Goal: Task Accomplishment & Management: Complete application form

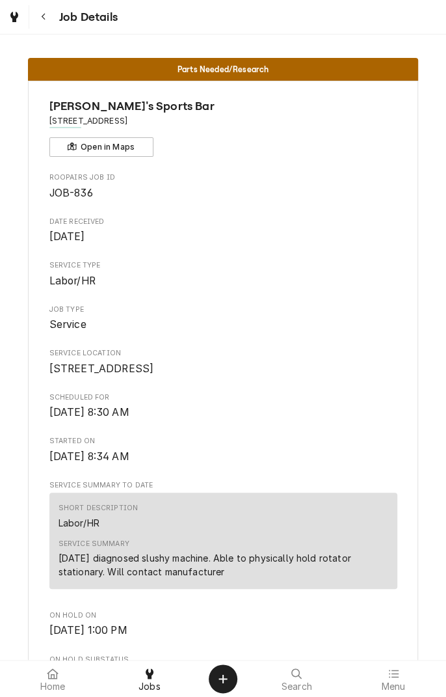
click at [156, 676] on div at bounding box center [150, 673] width 16 height 16
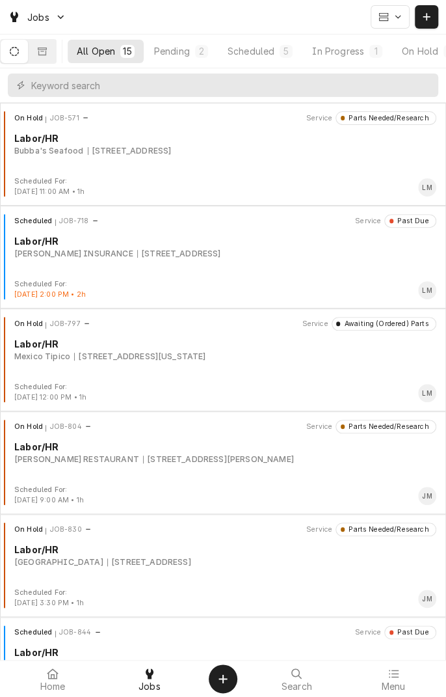
click at [261, 59] on button "Scheduled 5" at bounding box center [260, 51] width 83 height 23
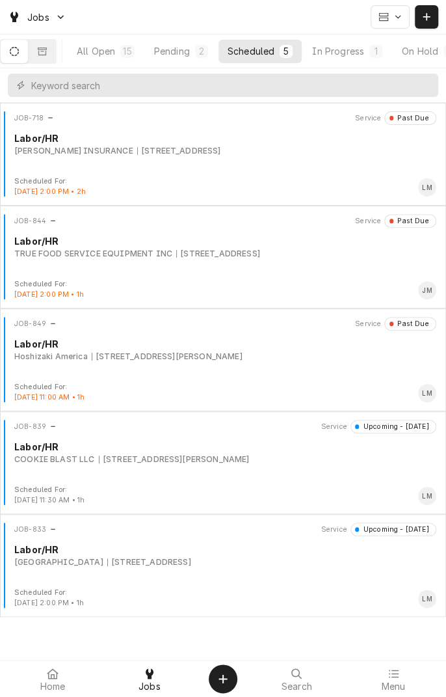
click at [230, 363] on div "JOB-849 Service Past Due Labor/HR Hoshizaki America 7800 N Navarro St Suite 179…" at bounding box center [223, 349] width 436 height 65
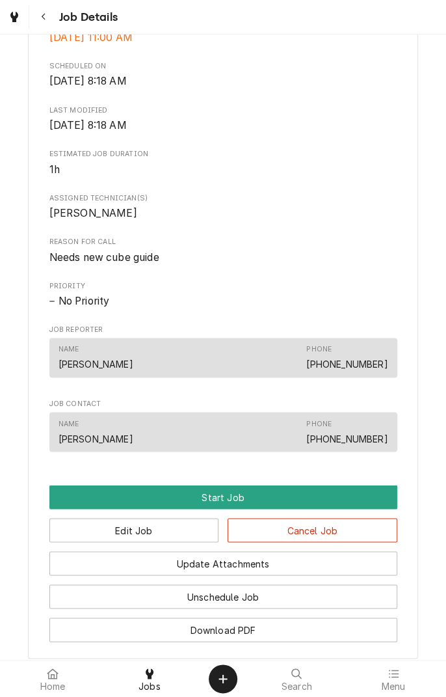
scroll to position [394, 0]
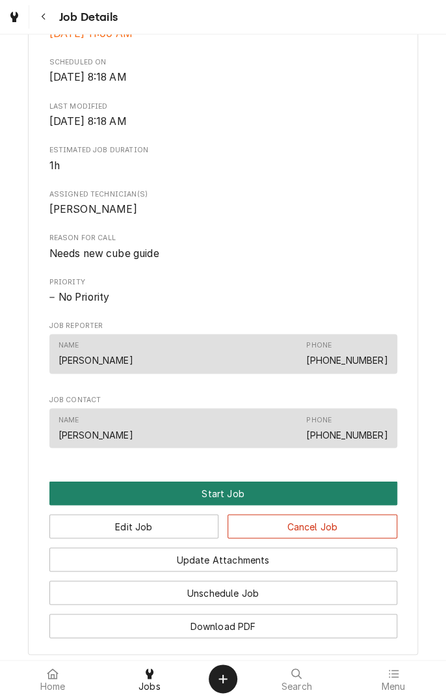
click at [217, 505] on button "Start Job" at bounding box center [223, 493] width 348 height 24
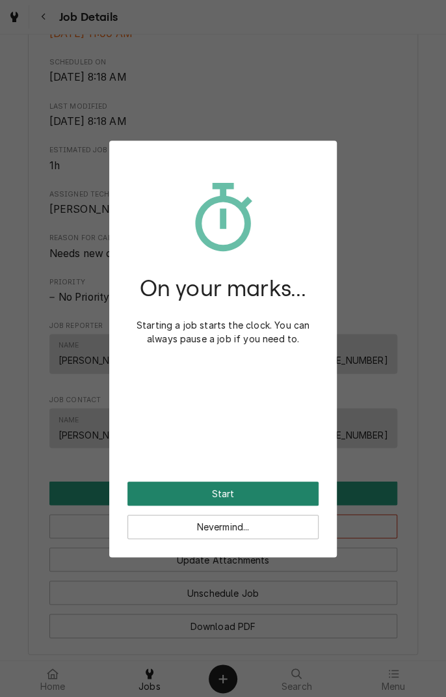
click at [254, 496] on button "Start" at bounding box center [222, 493] width 191 height 24
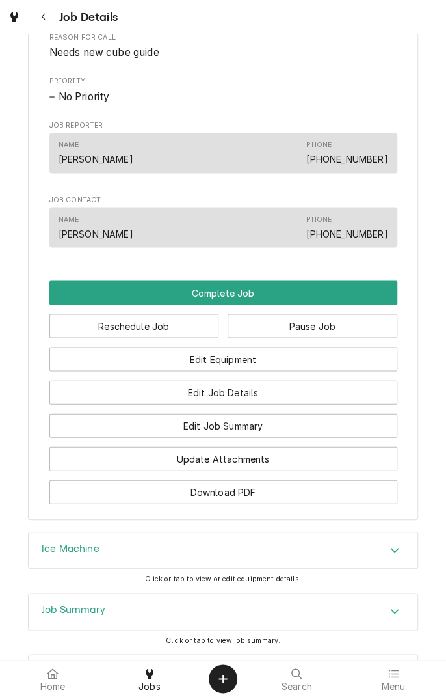
scroll to position [641, 0]
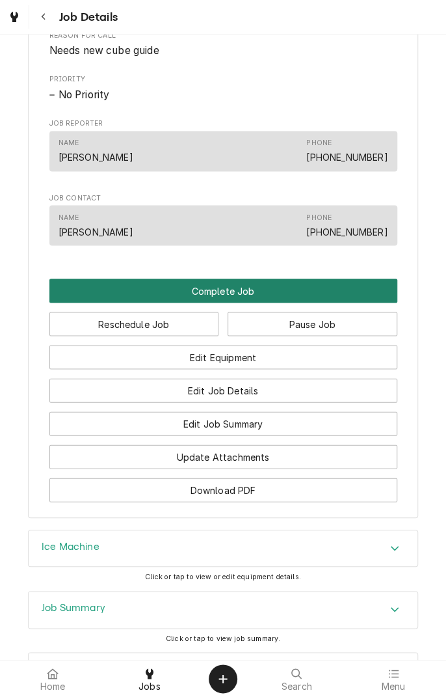
click at [242, 302] on button "Complete Job" at bounding box center [223, 290] width 348 height 24
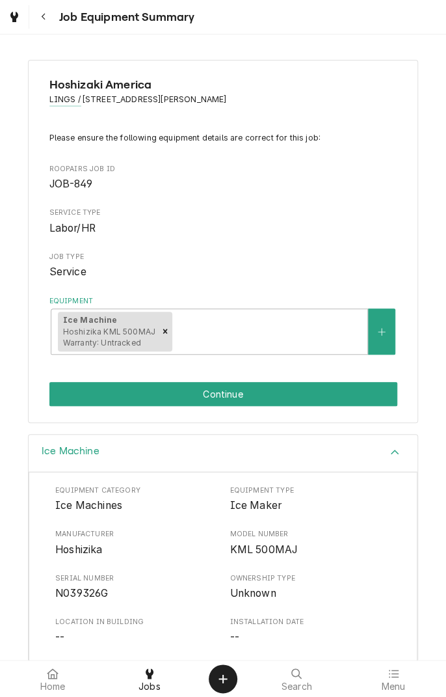
scroll to position [156, 0]
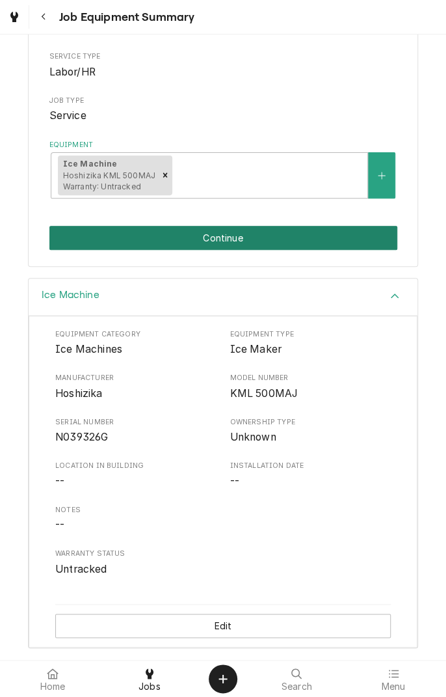
click at [297, 237] on button "Continue" at bounding box center [223, 238] width 348 height 24
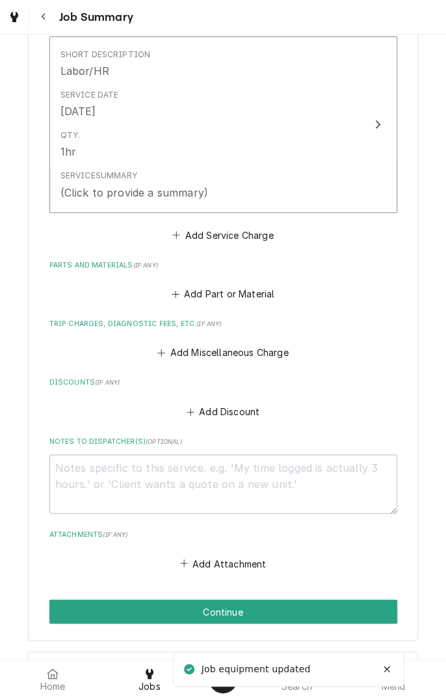
scroll to position [446, 0]
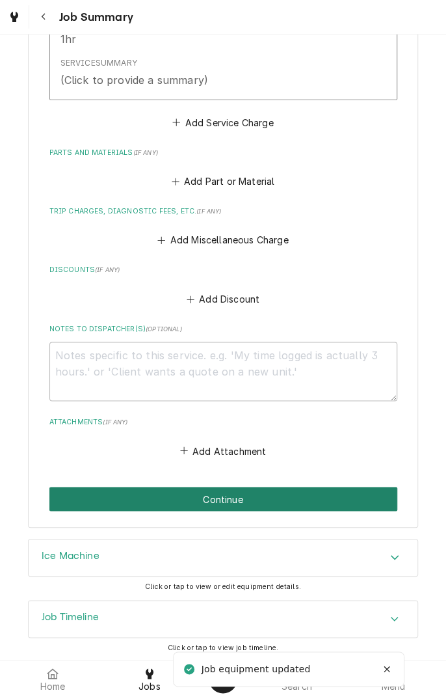
click at [266, 495] on button "Continue" at bounding box center [223, 499] width 348 height 24
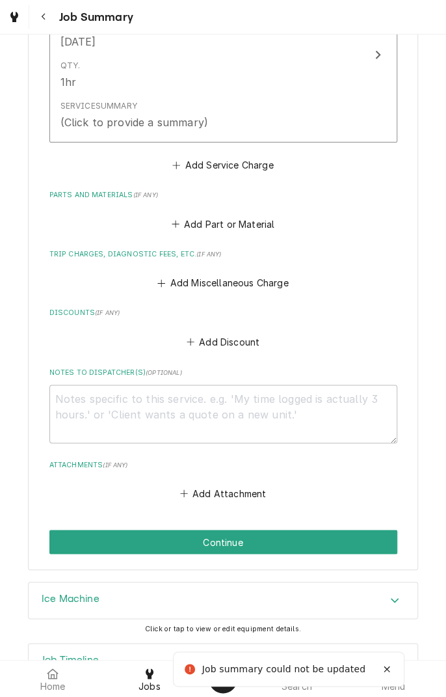
scroll to position [487, 0]
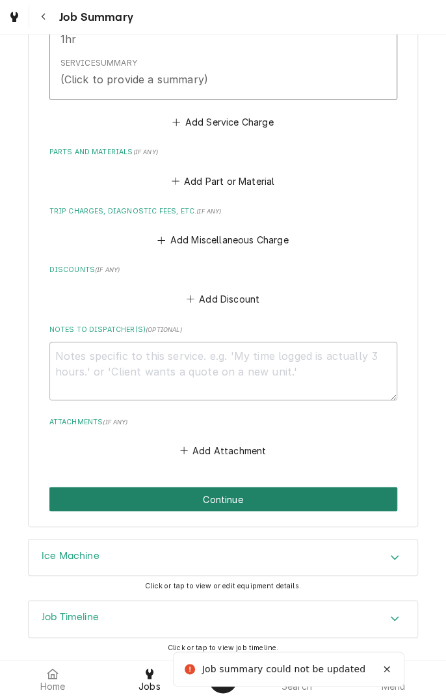
click at [252, 500] on button "Continue" at bounding box center [223, 499] width 348 height 24
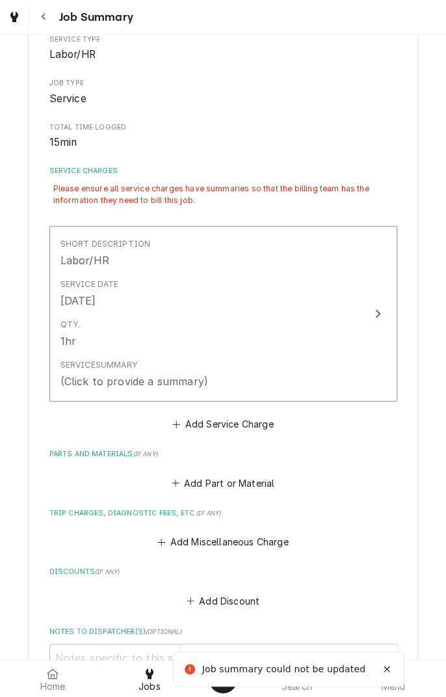
scroll to position [177, 0]
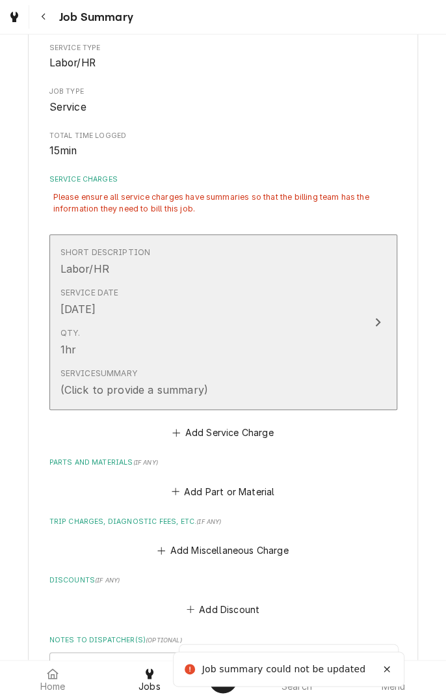
click at [247, 375] on div "Service Summary (Click to provide a summary)" at bounding box center [209, 382] width 299 height 40
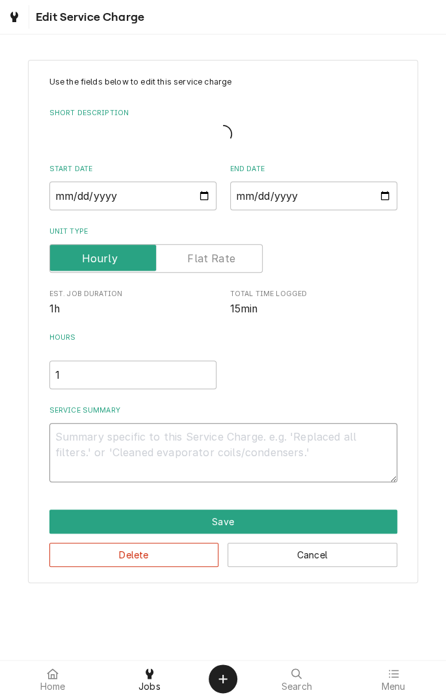
click at [206, 442] on textarea "Service Summary" at bounding box center [223, 452] width 348 height 59
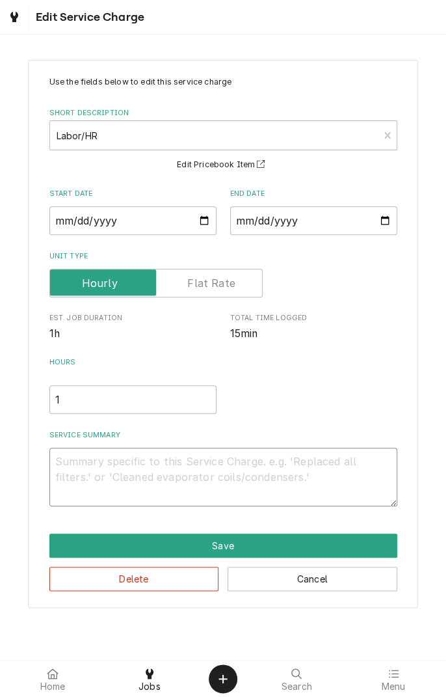
click at [174, 462] on textarea "Service Summary" at bounding box center [223, 476] width 348 height 59
type textarea "x"
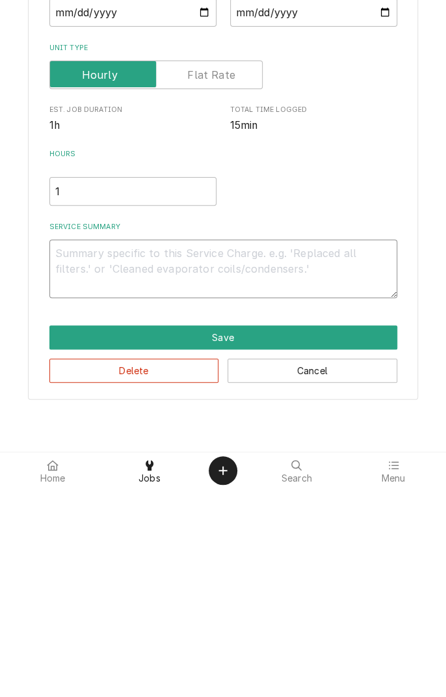
type textarea "R"
type textarea "x"
type textarea "Re"
type textarea "x"
type textarea "Rec"
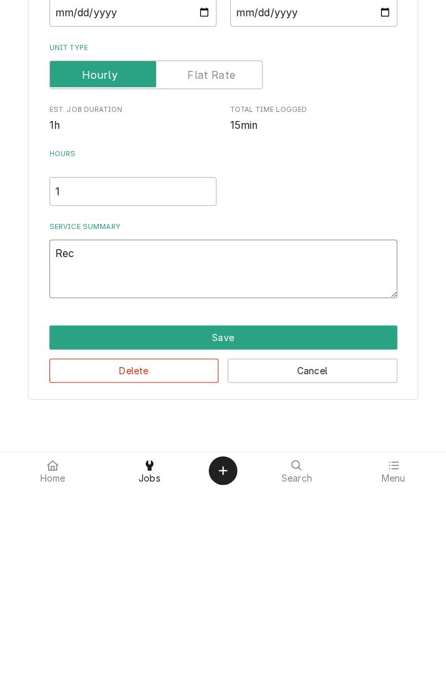
type textarea "x"
type textarea "Received"
type textarea "x"
type textarea "Received a"
type textarea "x"
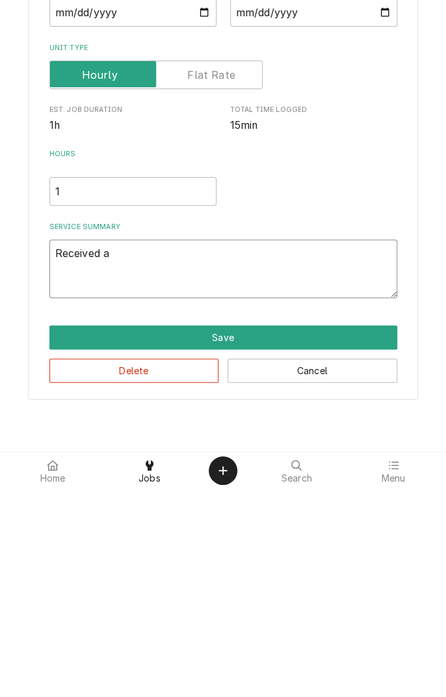
type textarea "Received an"
type textarea "x"
type textarea "Received and"
type textarea "x"
type textarea "Received and"
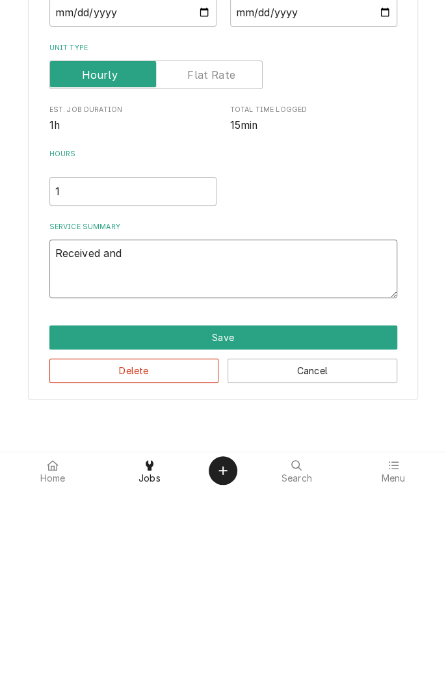
type textarea "x"
type textarea "Received and i"
type textarea "x"
type textarea "Received and in"
type textarea "x"
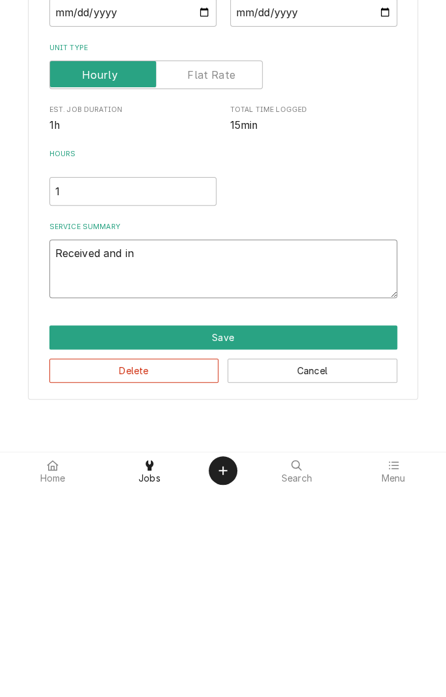
type textarea "Received and ins"
type textarea "x"
type textarea "Received and inst"
type textarea "x"
type textarea "Received and insta"
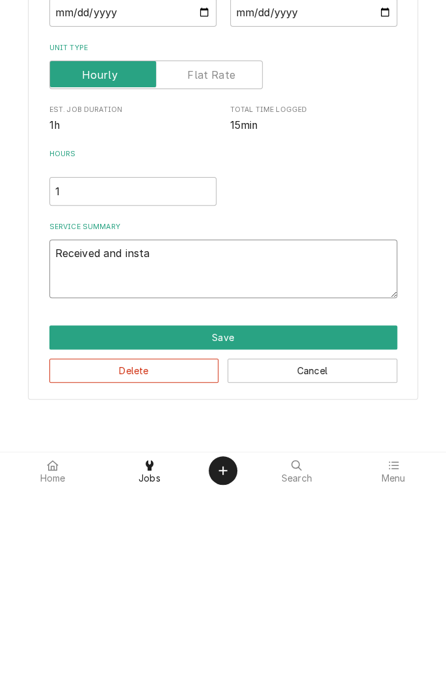
type textarea "x"
type textarea "Received and instal"
type textarea "x"
type textarea "Received and install"
type textarea "x"
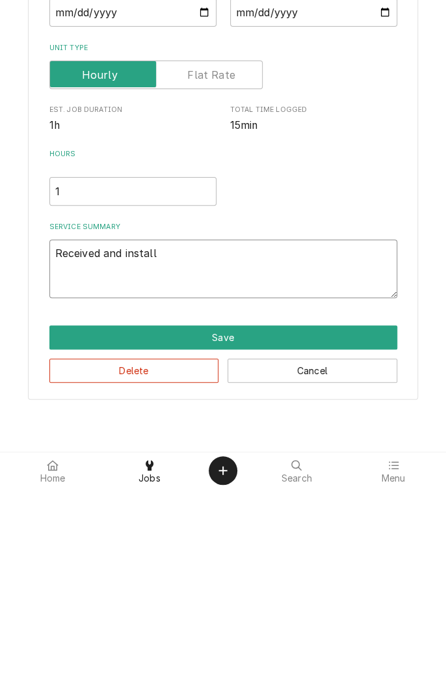
type textarea "Received and installe"
type textarea "x"
type textarea "Received and installed"
type textarea "x"
type textarea "Received and installed"
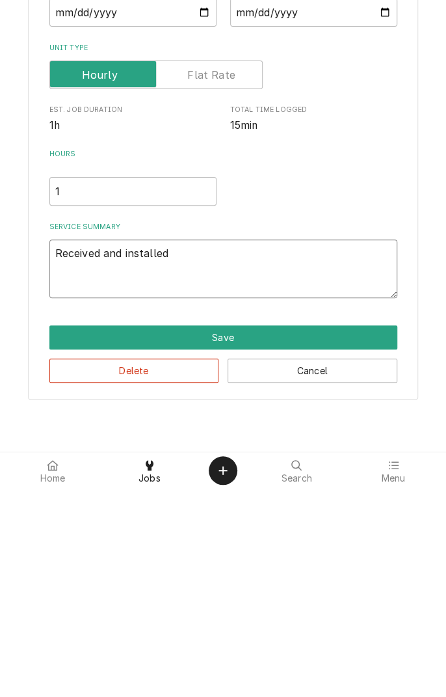
type textarea "x"
type textarea "Received and installed i"
type textarea "x"
type textarea "Received and installed ic"
type textarea "x"
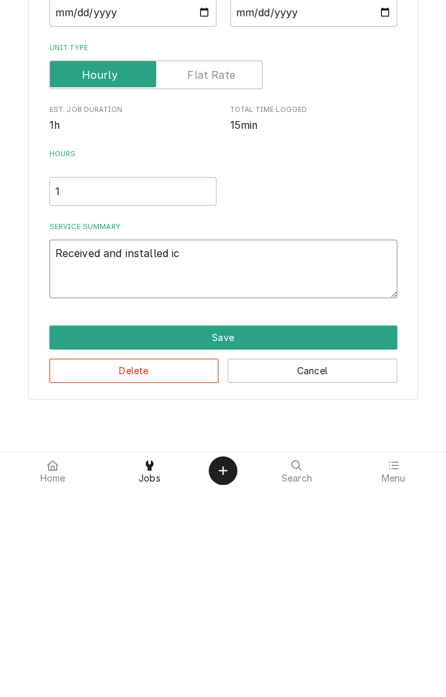
type textarea "Received and installed ice"
type textarea "x"
type textarea "Received and installed ice"
type textarea "x"
type textarea "Received and installed ice c"
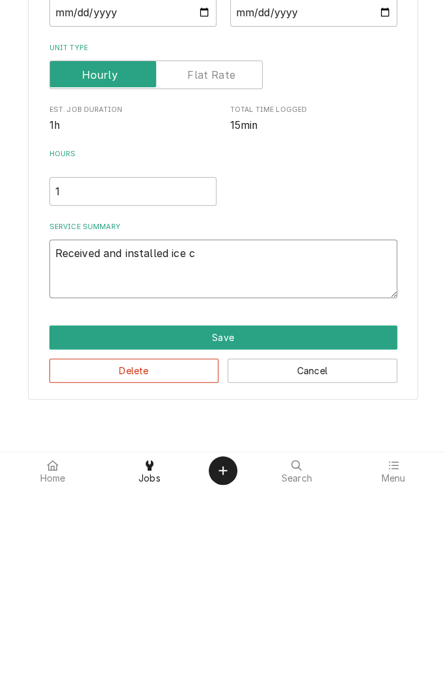
type textarea "x"
type textarea "Received and installed ice cu"
type textarea "x"
type textarea "Received and installed ice cub"
type textarea "x"
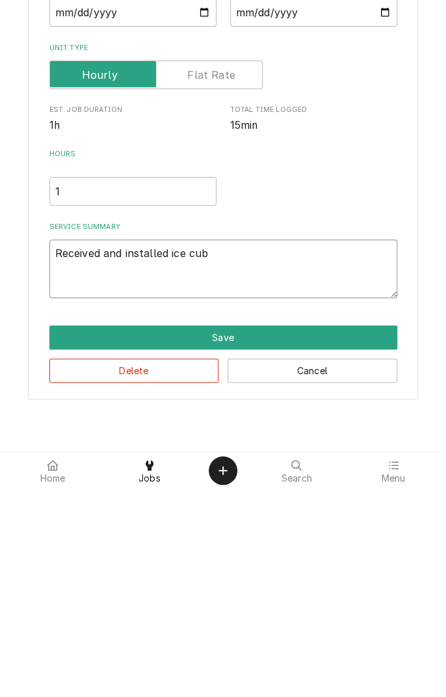
type textarea "Received and installed ice cube"
type textarea "x"
type textarea "Received and installed ice cube"
type textarea "x"
type textarea "Received and installed ice cube g"
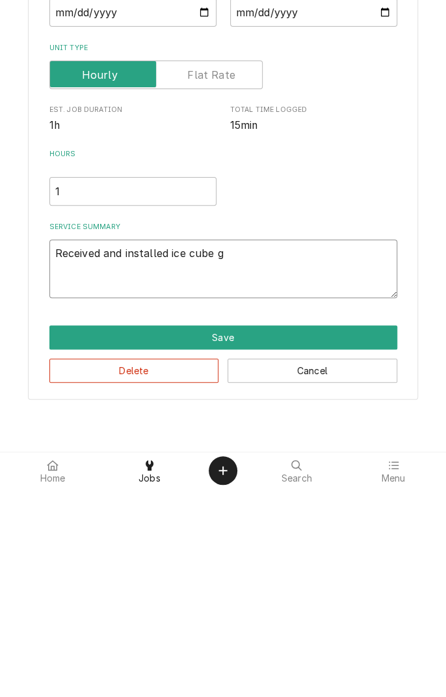
type textarea "x"
type textarea "Received and installed ice cube gu"
type textarea "x"
type textarea "Received and installed ice cube gui"
type textarea "x"
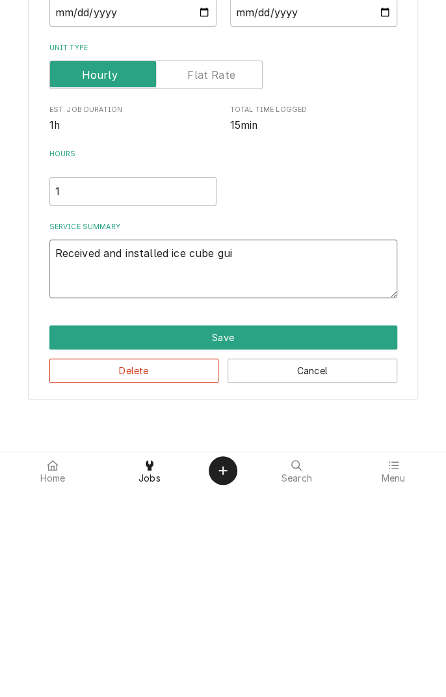
type textarea "Received and installed ice cube guid"
type textarea "x"
type textarea "Received and installed ice cube guide"
type textarea "x"
type textarea "Received and installed ice cube guide"
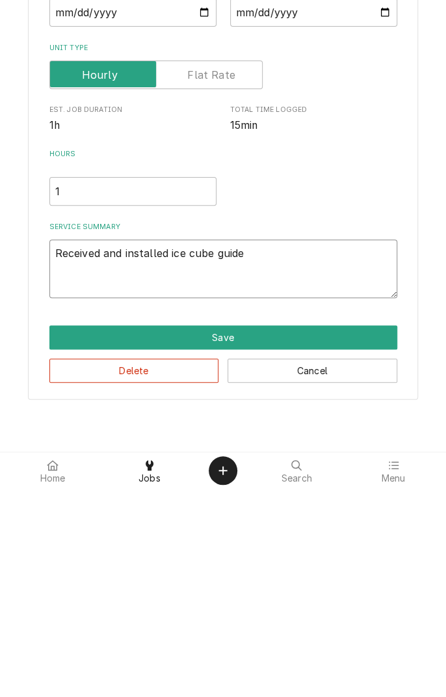
type textarea "x"
type textarea "Received and installed ice cube guide p"
type textarea "x"
type textarea "Received and installed ice cube guide pr"
type textarea "x"
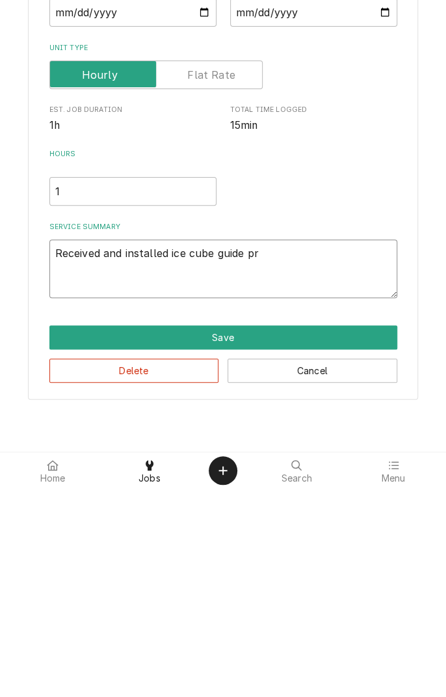
type textarea "Received and installed ice cube guide pro"
type textarea "x"
type textarea "Received and installed ice cube guide prov"
type textarea "x"
type textarea "Received and installed ice cube guide provided"
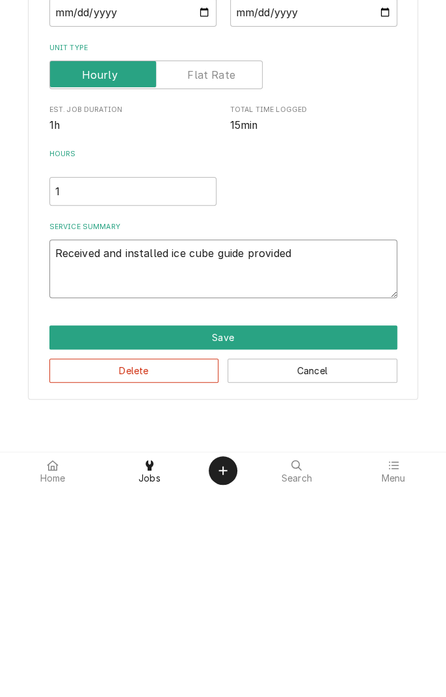
type textarea "x"
type textarea "Received and installed ice cube guide provided by"
type textarea "x"
type textarea "Received and installed ice cube guide provided by"
type textarea "x"
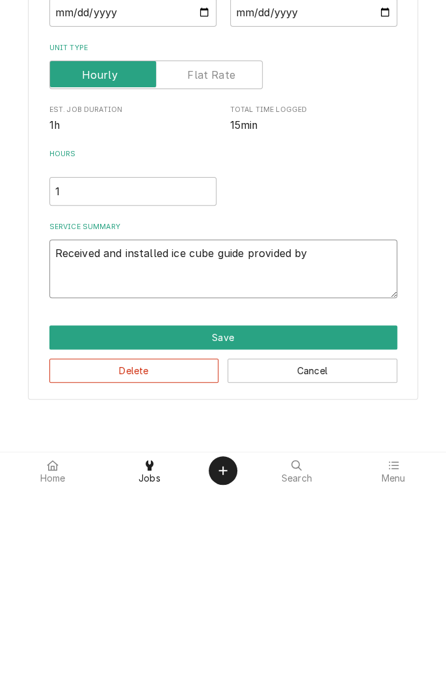
type textarea "Received and installed ice cube guide provided by m"
type textarea "x"
type textarea "Received and installed ice cube guide provided by ma"
type textarea "x"
type textarea "Received and installed ice cube guide provided by man"
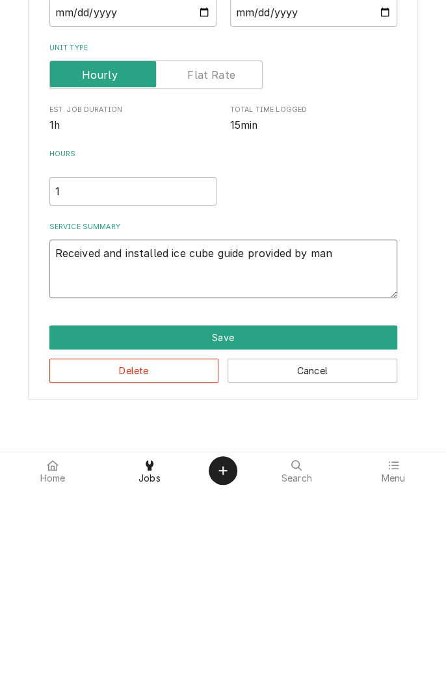
type textarea "x"
type textarea "Received and installed ice cube guide provided by manufacturer"
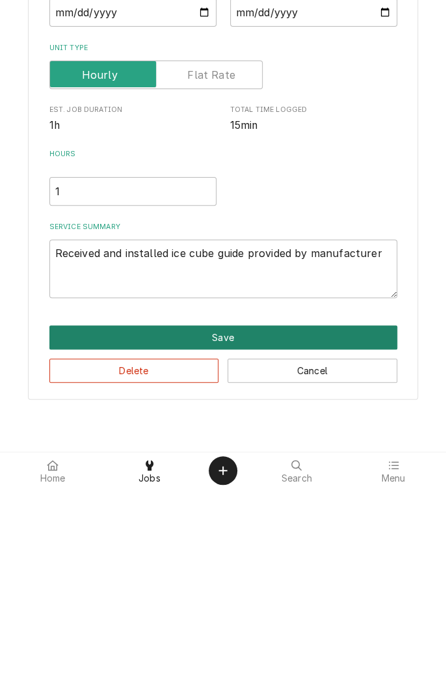
click at [235, 550] on button "Save" at bounding box center [223, 545] width 348 height 24
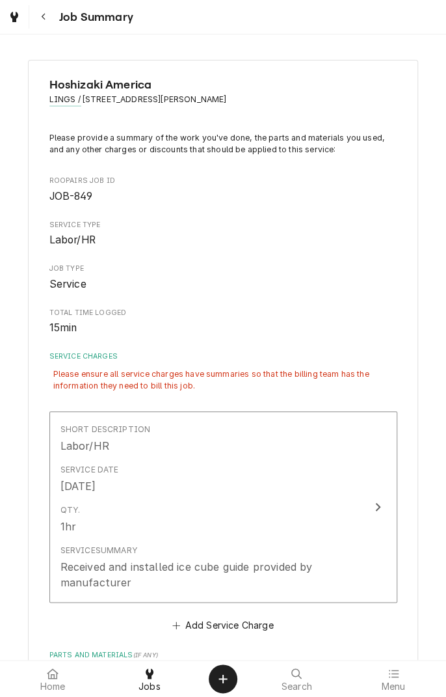
scroll to position [177, 0]
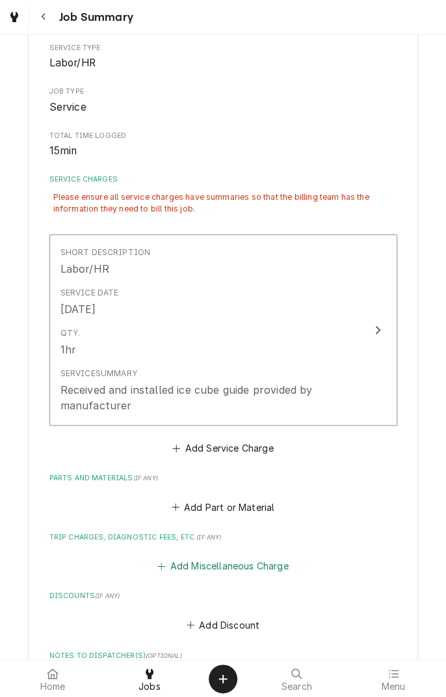
click at [237, 563] on button "Add Miscellaneous Charge" at bounding box center [222, 566] width 135 height 18
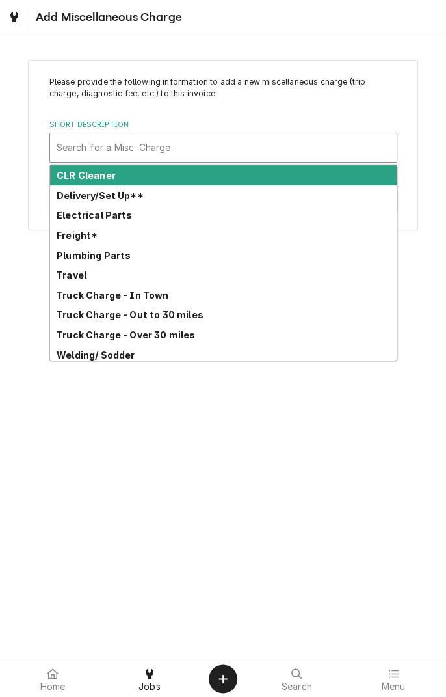
click at [142, 297] on strong "Truck Charge - In Town" at bounding box center [113, 294] width 113 height 11
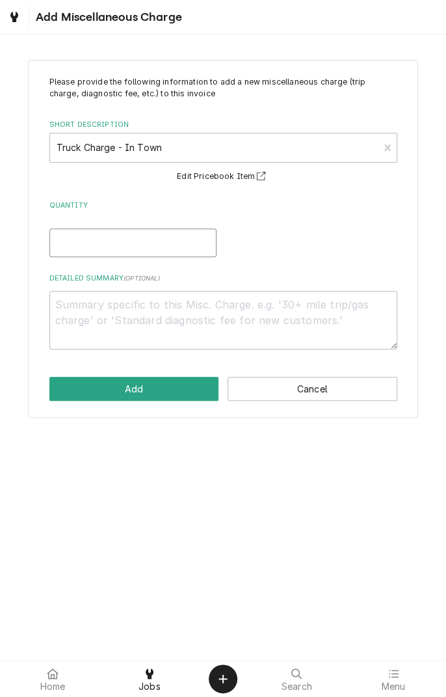
click at [159, 242] on input "Quantity" at bounding box center [132, 242] width 167 height 29
type textarea "x"
type input "1"
type textarea "x"
type input "1"
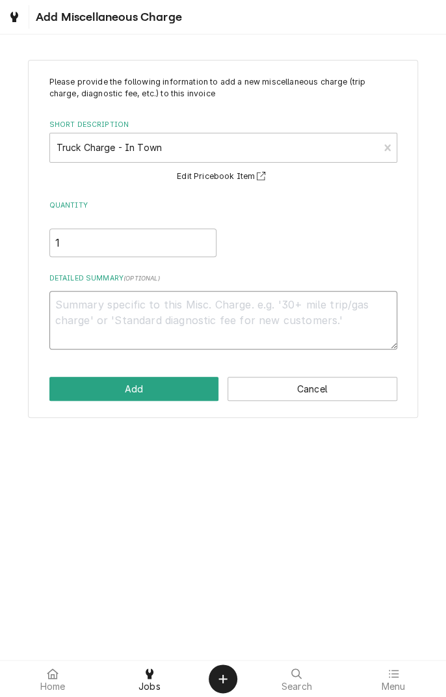
click at [250, 310] on textarea "Detailed Summary ( optional )" at bounding box center [223, 320] width 348 height 59
type textarea "x"
type textarea "Y"
type textarea "x"
type textarea "Yt"
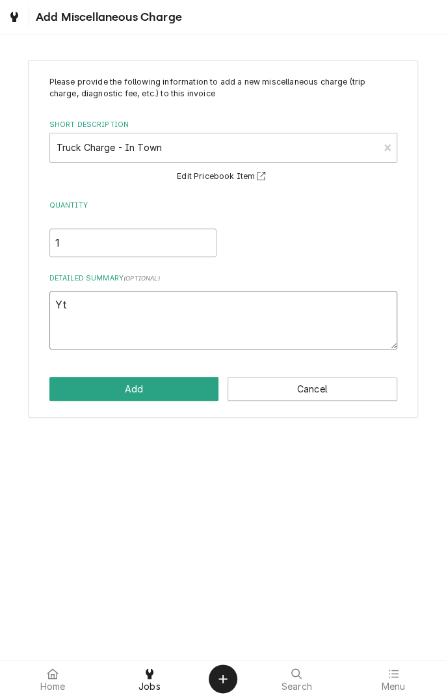
type textarea "x"
type textarea "Ytu"
type textarea "x"
type textarea "Ytuc"
type textarea "x"
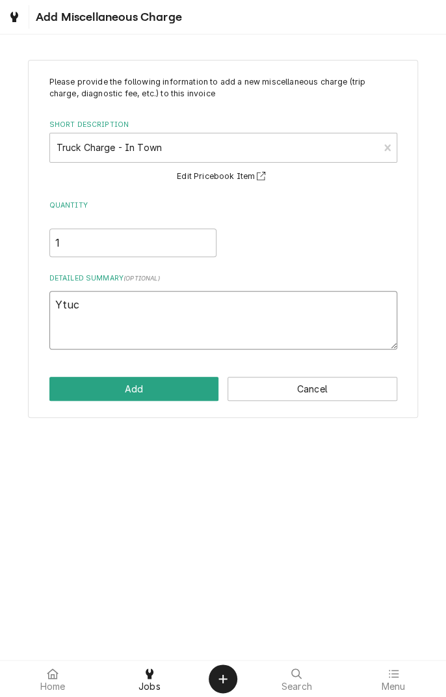
type textarea "Ytuck"
type textarea "x"
type textarea "Ytuc"
type textarea "x"
type textarea "Ytu"
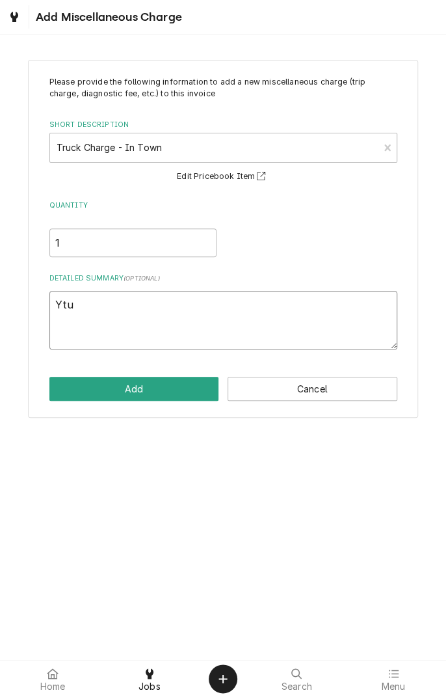
type textarea "x"
type textarea "Yt"
type textarea "x"
type textarea "Y"
type textarea "x"
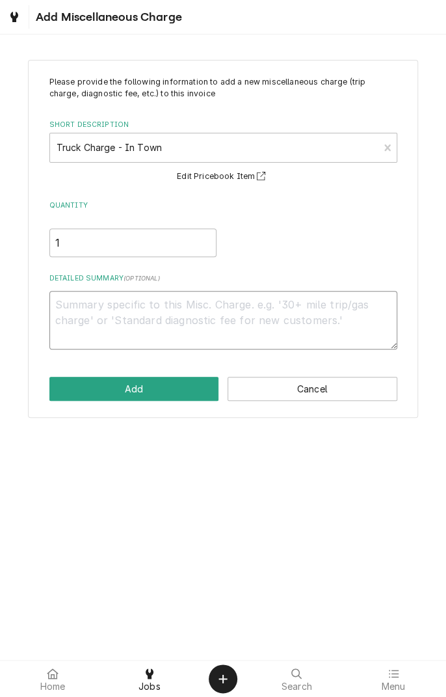
type textarea "x"
type textarea "T"
type textarea "x"
type textarea "Tr"
type textarea "x"
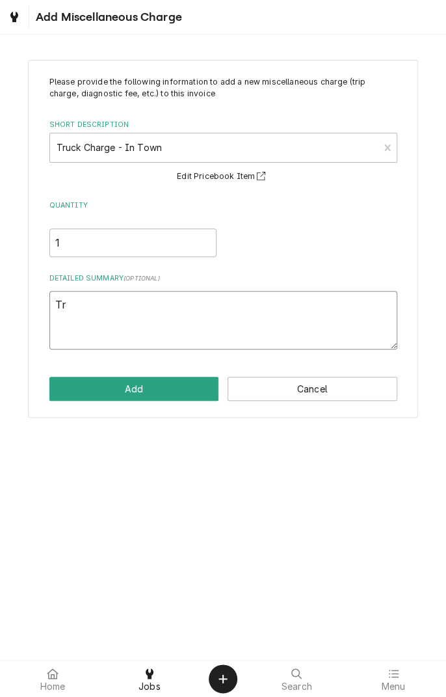
type textarea "Tru"
type textarea "x"
type textarea "Truc"
type textarea "x"
type textarea "Truck"
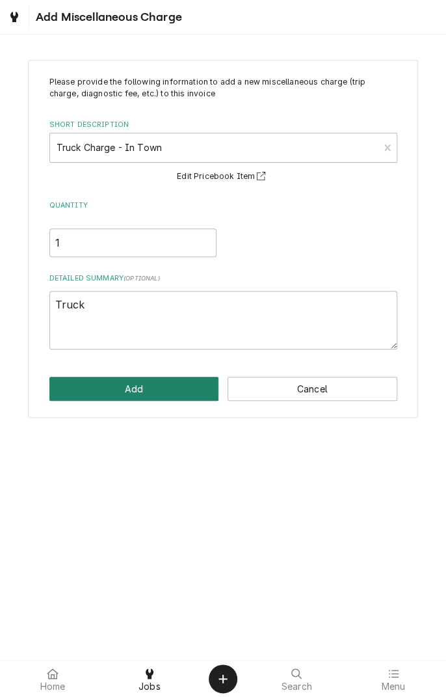
click at [157, 385] on button "Add" at bounding box center [134, 389] width 170 height 24
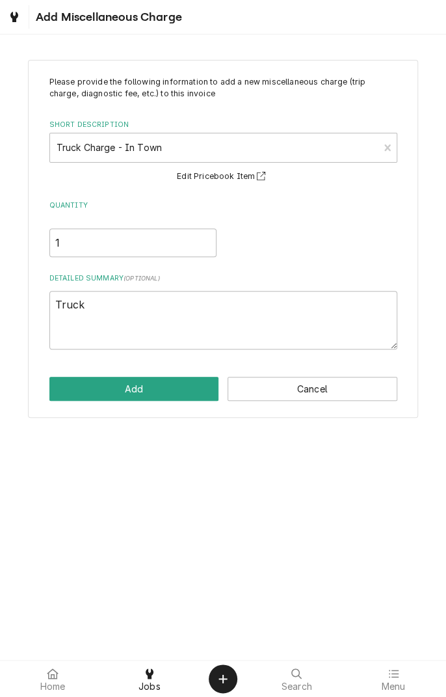
scroll to position [177, 0]
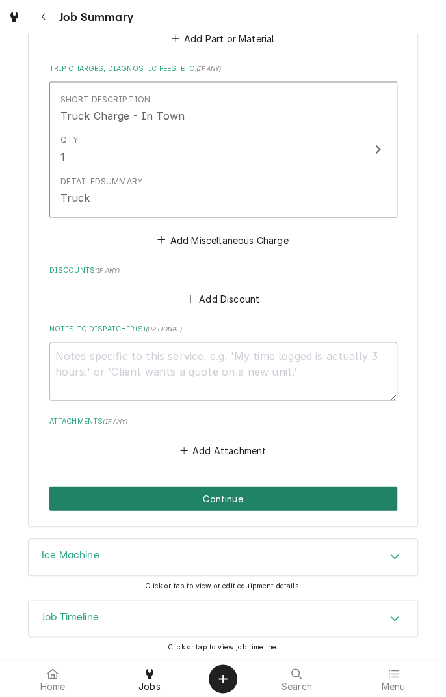
click at [288, 500] on button "Continue" at bounding box center [223, 498] width 348 height 24
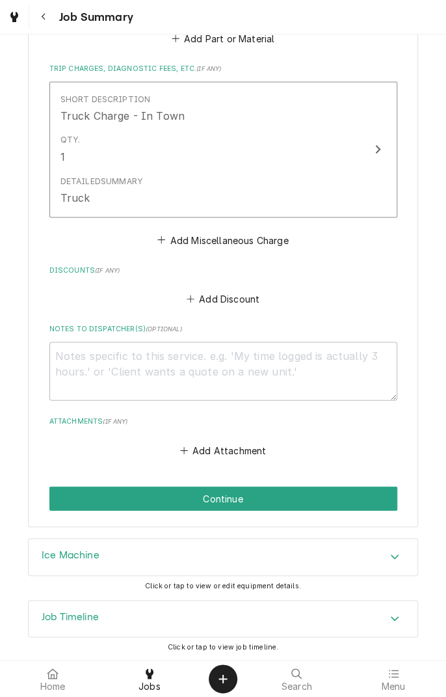
scroll to position [604, 0]
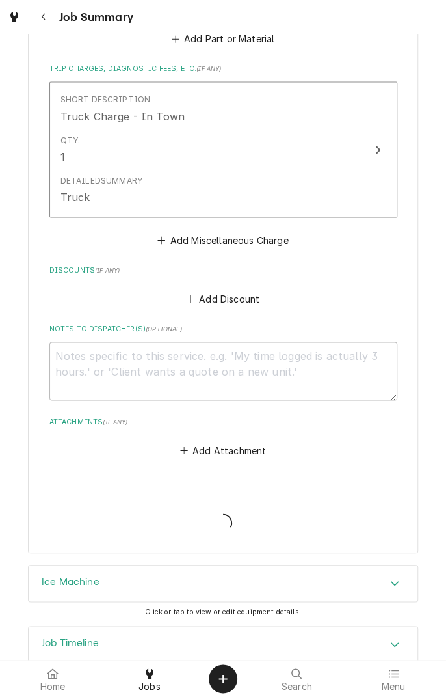
type textarea "x"
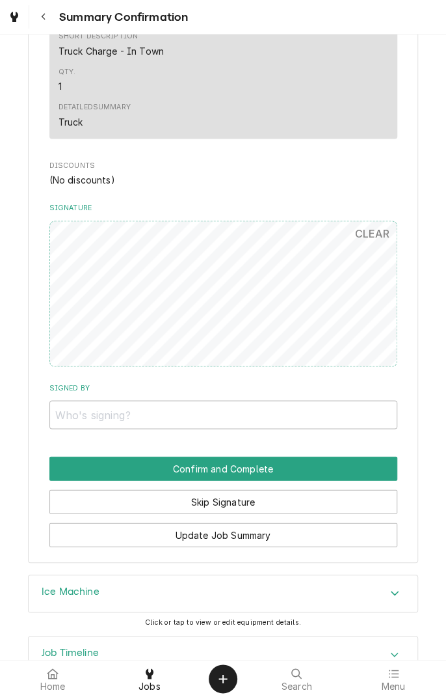
scroll to position [609, 0]
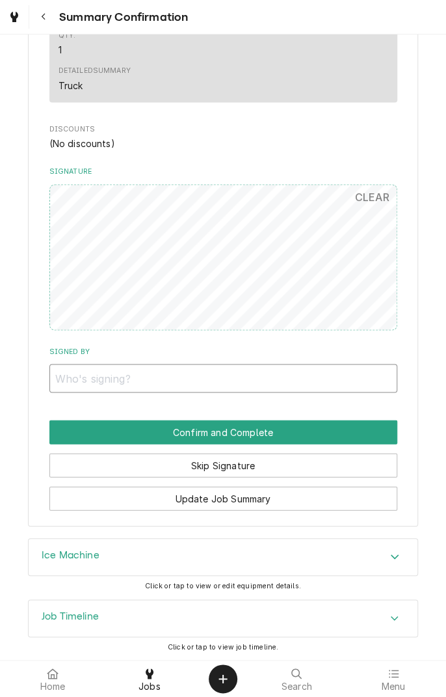
click at [125, 383] on input "Signed By" at bounding box center [223, 378] width 348 height 29
type input "Juzer"
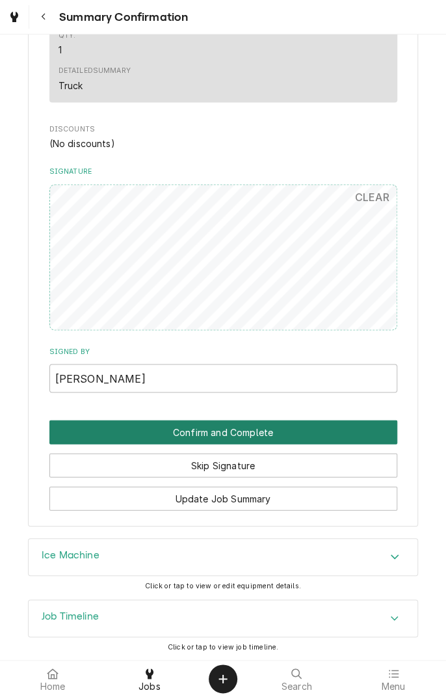
click at [263, 433] on button "Confirm and Complete" at bounding box center [223, 432] width 348 height 24
click at [293, 431] on button "Confirm and Complete" at bounding box center [223, 432] width 348 height 24
